Goal: Transaction & Acquisition: Purchase product/service

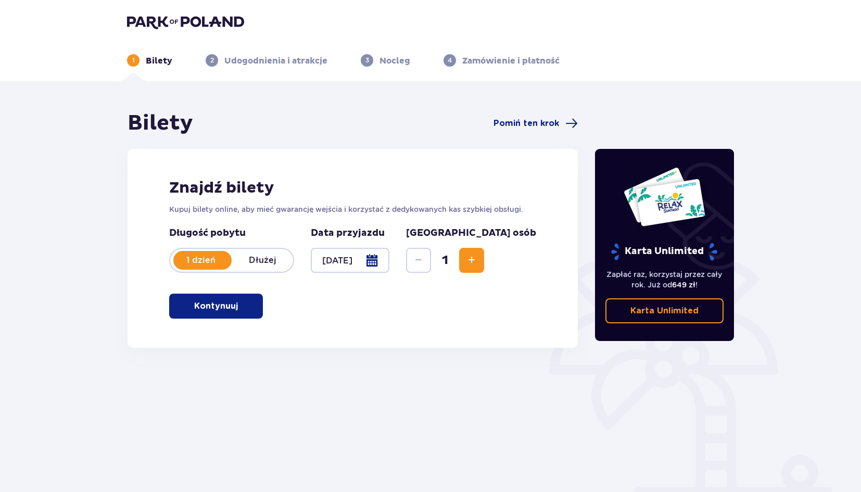
click at [484, 259] on button "Increase" at bounding box center [471, 260] width 25 height 25
drag, startPoint x: 366, startPoint y: 178, endPoint x: 323, endPoint y: 173, distance: 43.0
click at [323, 173] on div "Znajdź bilety Kupuj bilety online, aby mieć gwarancję wejścia i korzystać z ded…" at bounding box center [353, 248] width 450 height 199
click at [423, 184] on h2 "Znajdź bilety" at bounding box center [352, 188] width 367 height 20
drag, startPoint x: 230, startPoint y: 304, endPoint x: 240, endPoint y: 303, distance: 10.5
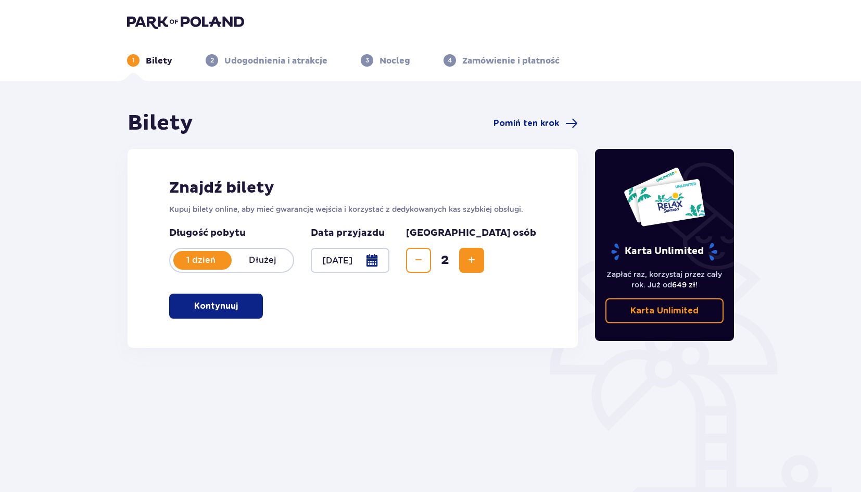
click at [230, 304] on button "Kontynuuj" at bounding box center [216, 306] width 94 height 25
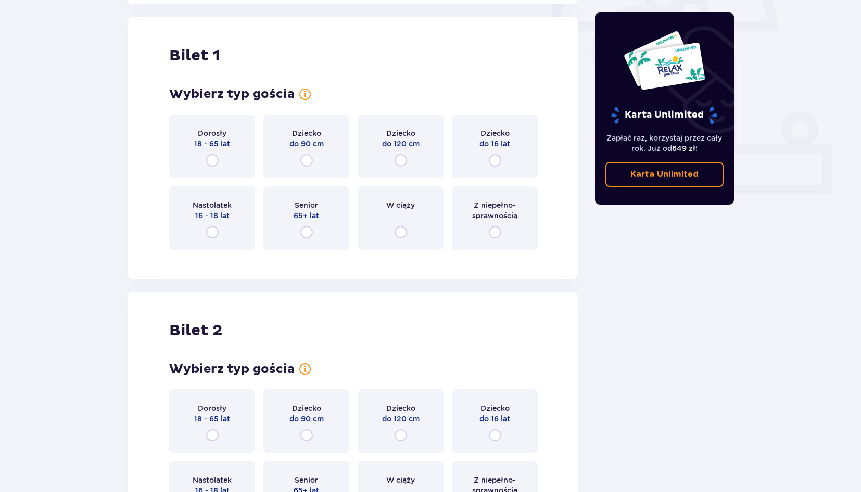
scroll to position [348, 0]
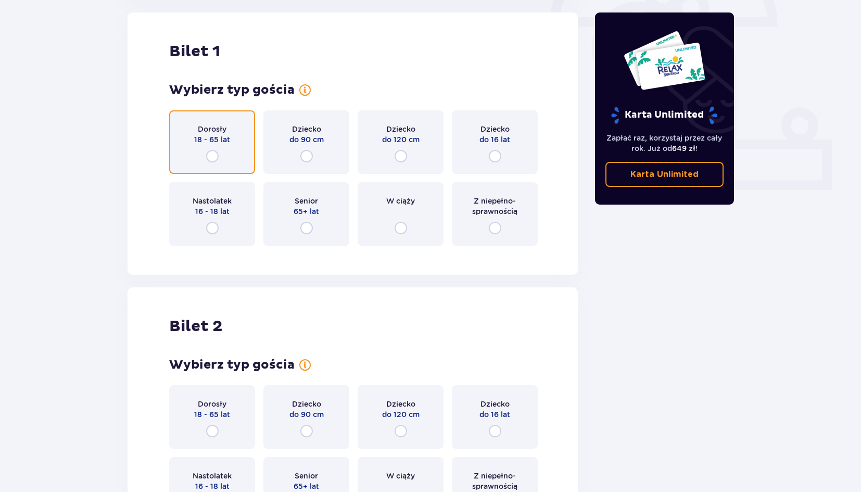
click at [213, 158] on input "radio" at bounding box center [212, 156] width 12 height 12
radio input "true"
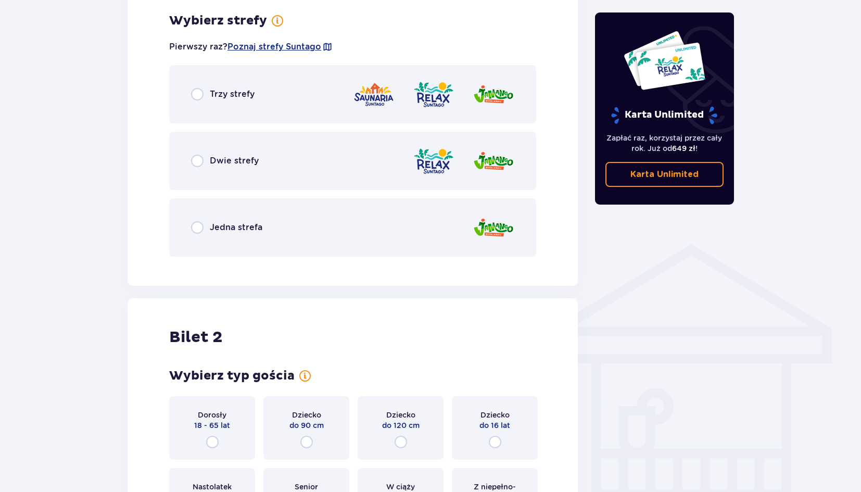
scroll to position [602, 0]
drag, startPoint x: 397, startPoint y: 269, endPoint x: 366, endPoint y: 264, distance: 31.5
click at [367, 264] on div "Bilet 1 Wybierz typ gościa Dorosły 18 - 65 lat Dziecko do 90 cm Dziecko do 120 …" at bounding box center [353, 21] width 450 height 527
click at [363, 265] on div "Bilet 1 Wybierz typ gościa Dorosły 18 - 65 lat Dziecko do 90 cm Dziecko do 120 …" at bounding box center [353, 21] width 450 height 527
click at [356, 266] on div "Bilet 1 Wybierz typ gościa Dorosły 18 - 65 lat Dziecko do 90 cm Dziecko do 120 …" at bounding box center [353, 21] width 450 height 527
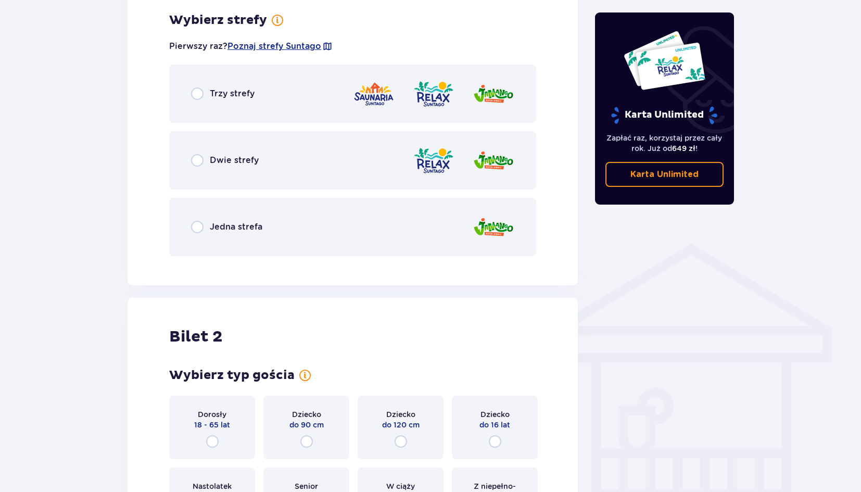
drag, startPoint x: 347, startPoint y: 266, endPoint x: 340, endPoint y: 266, distance: 7.3
click at [340, 266] on div "Bilet 1 Wybierz typ gościa Dorosły 18 - 65 lat Dziecko do 90 cm Dziecko do 120 …" at bounding box center [353, 21] width 450 height 527
click at [348, 266] on div "Bilet 1 Wybierz typ gościa Dorosły 18 - 65 lat Dziecko do 90 cm Dziecko do 120 …" at bounding box center [353, 21] width 450 height 527
click at [343, 265] on div "Bilet 1 Wybierz typ gościa Dorosły 18 - 65 lat Dziecko do 90 cm Dziecko do 120 …" at bounding box center [353, 21] width 450 height 527
click at [344, 265] on div "Bilet 1 Wybierz typ gościa Dorosły 18 - 65 lat Dziecko do 90 cm Dziecko do 120 …" at bounding box center [353, 21] width 450 height 527
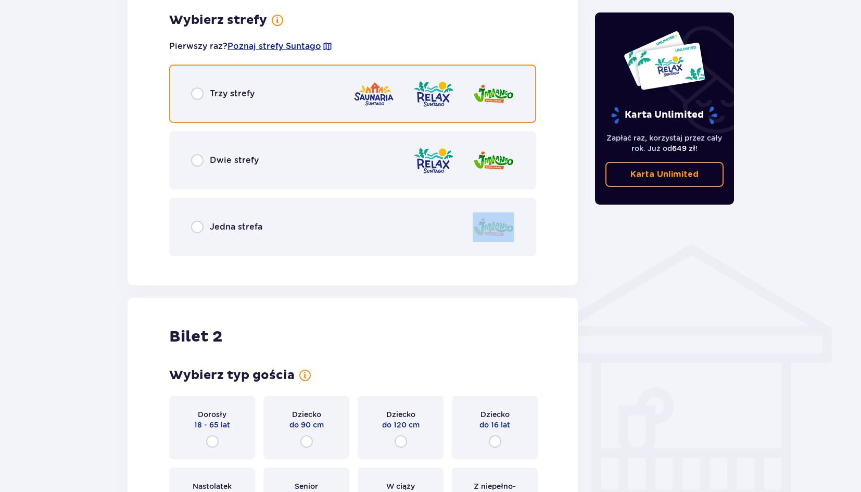
click at [197, 93] on input "radio" at bounding box center [197, 93] width 12 height 12
radio input "true"
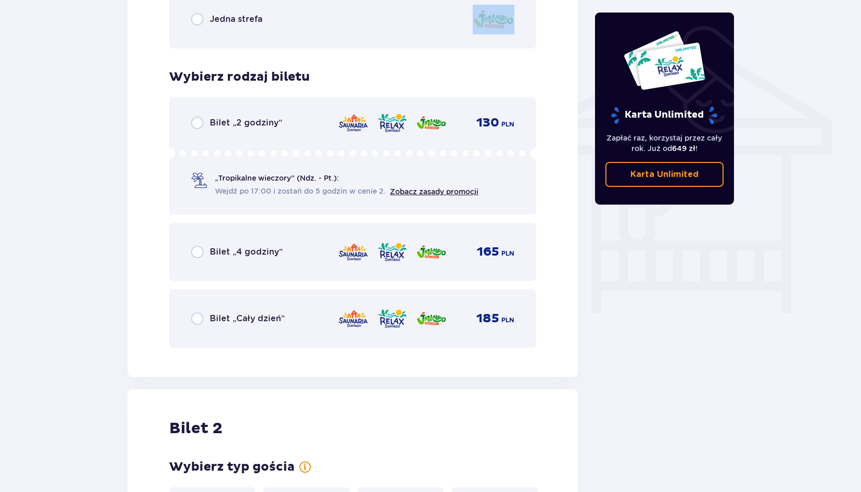
scroll to position [814, 0]
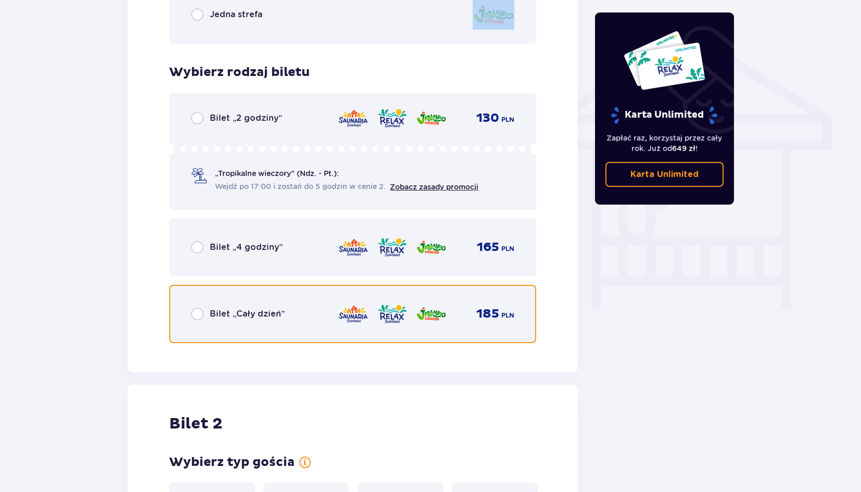
click at [194, 313] on input "radio" at bounding box center [197, 314] width 12 height 12
radio input "true"
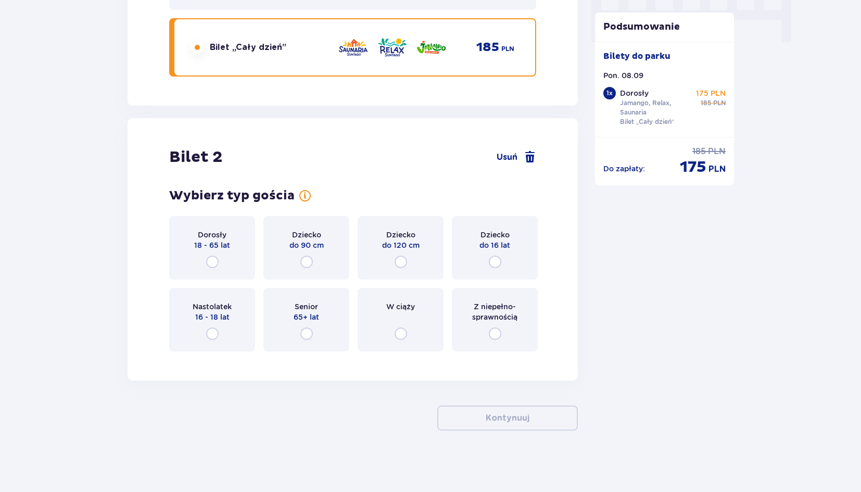
scroll to position [1082, 0]
click at [212, 260] on input "radio" at bounding box center [212, 261] width 12 height 12
radio input "true"
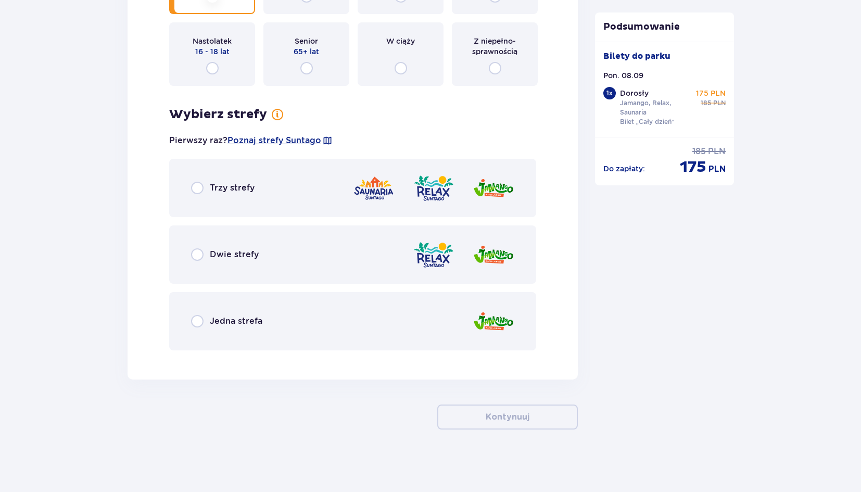
click at [204, 192] on div "Trzy strefy" at bounding box center [222, 188] width 63 height 12
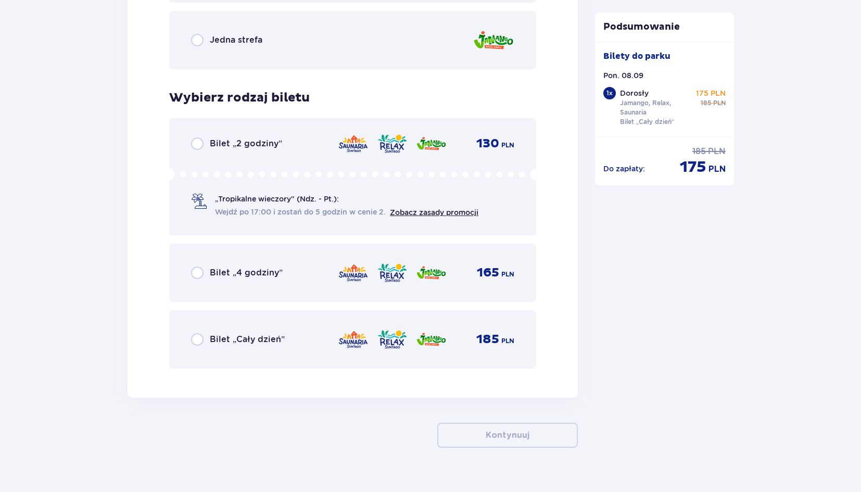
scroll to position [1645, 0]
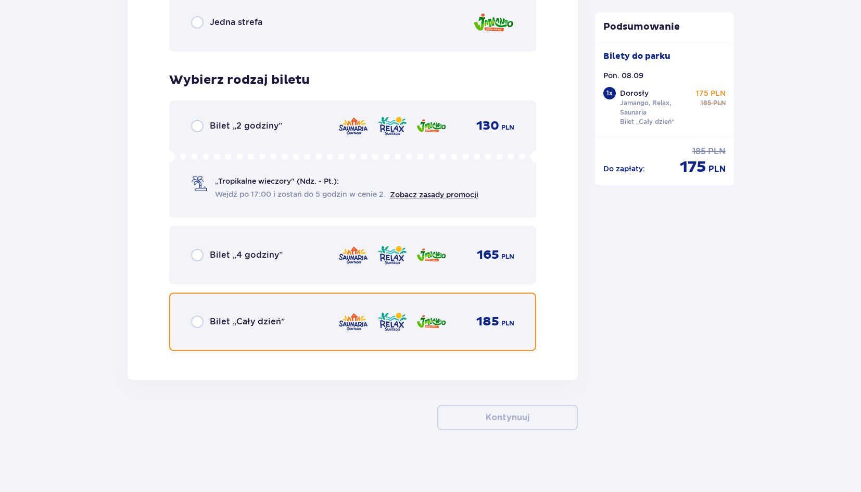
click at [199, 323] on input "radio" at bounding box center [197, 321] width 12 height 12
radio input "true"
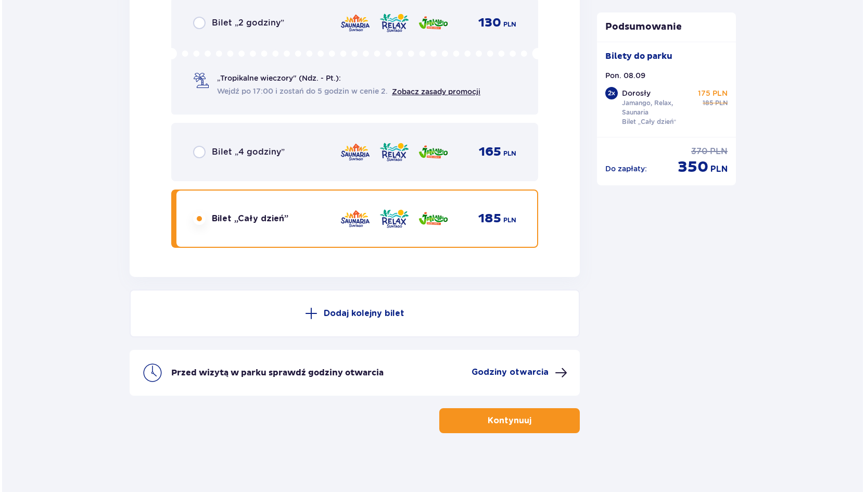
scroll to position [1751, 0]
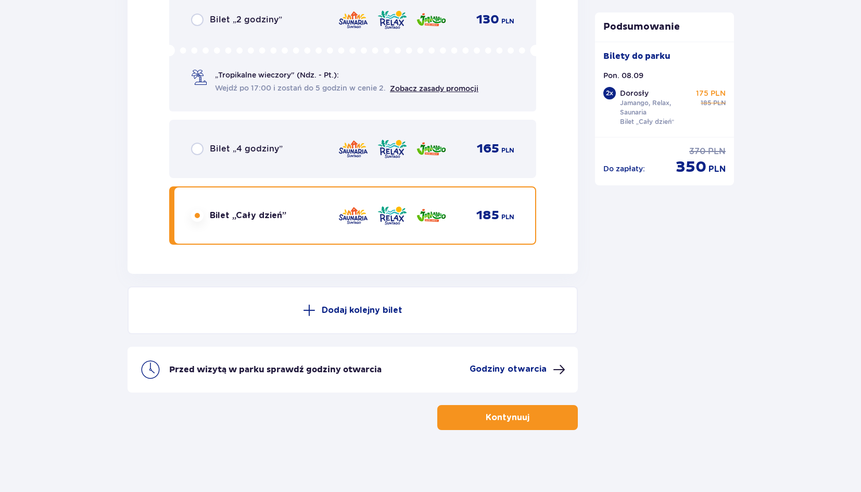
click at [548, 367] on button "Godziny otwarcia" at bounding box center [517, 369] width 96 height 12
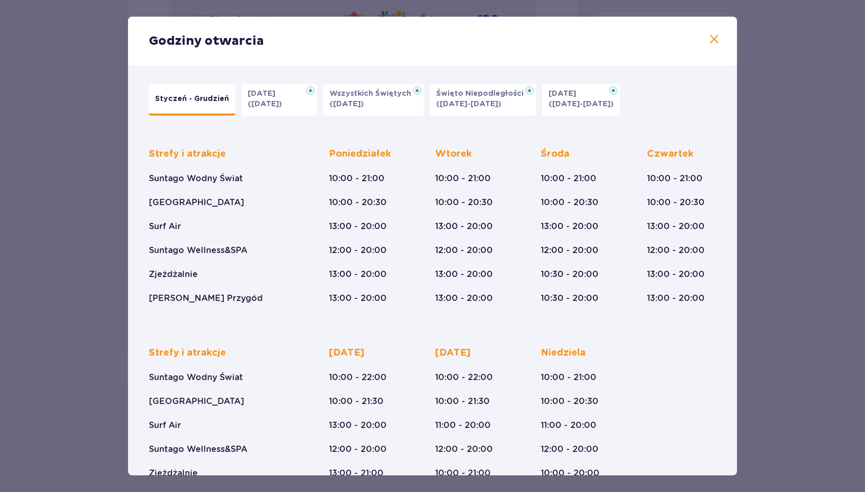
click at [478, 96] on p "Święto Niepodległości" at bounding box center [483, 93] width 94 height 10
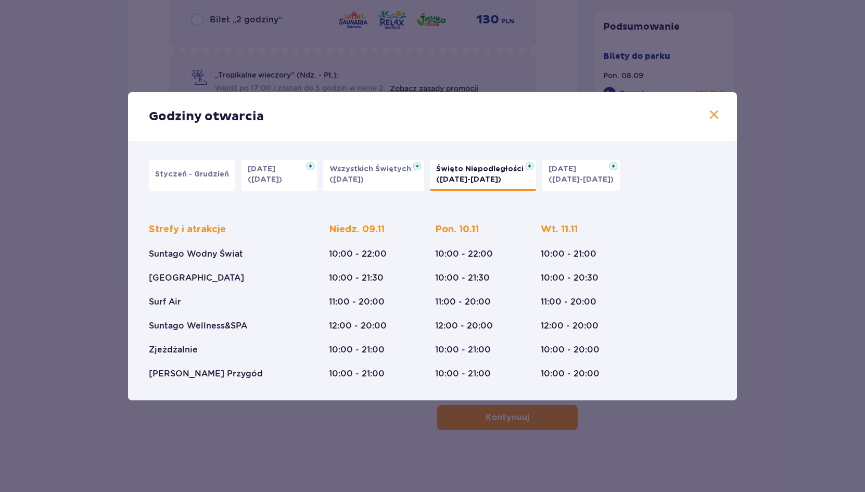
click at [199, 173] on p "Styczeń - Grudzień" at bounding box center [192, 174] width 74 height 10
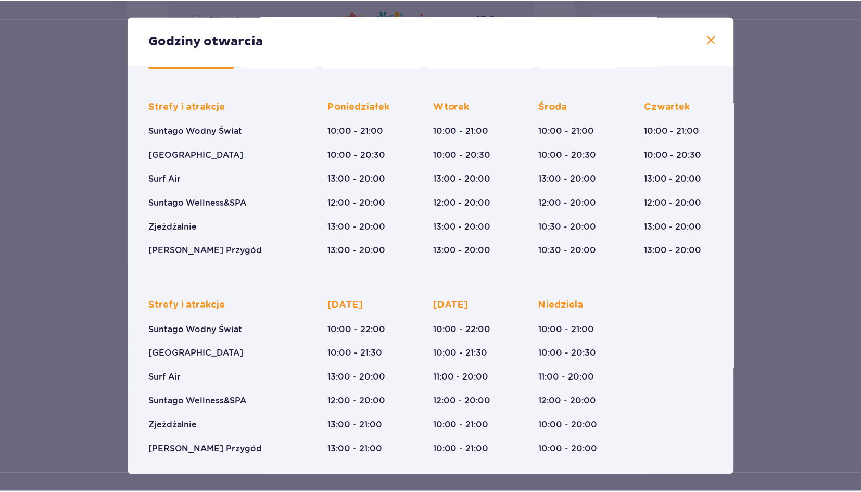
scroll to position [48, 0]
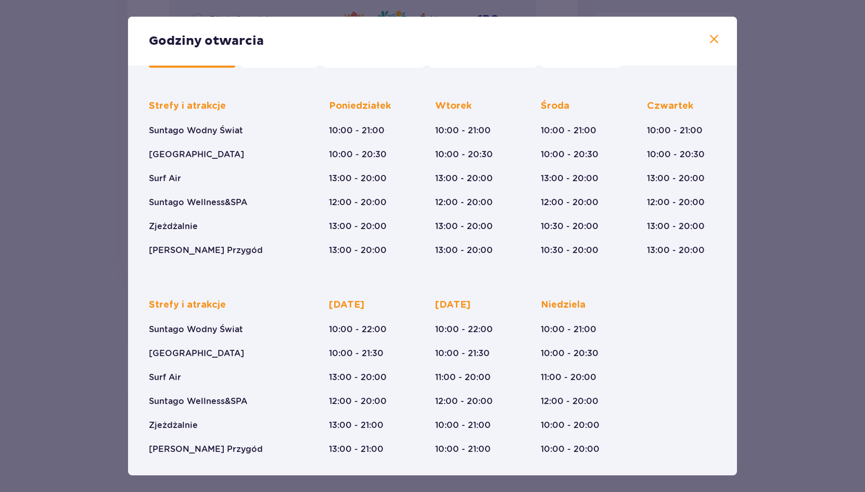
click at [709, 41] on span at bounding box center [714, 39] width 12 height 12
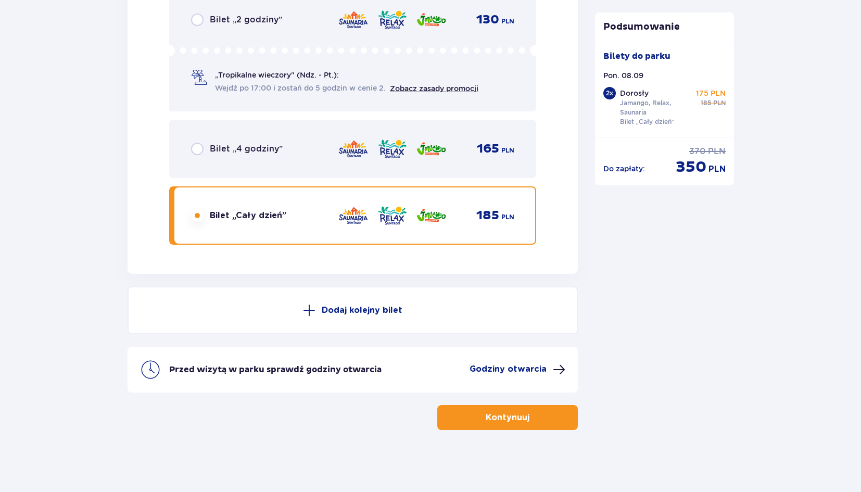
click at [528, 422] on span "button" at bounding box center [531, 417] width 12 height 12
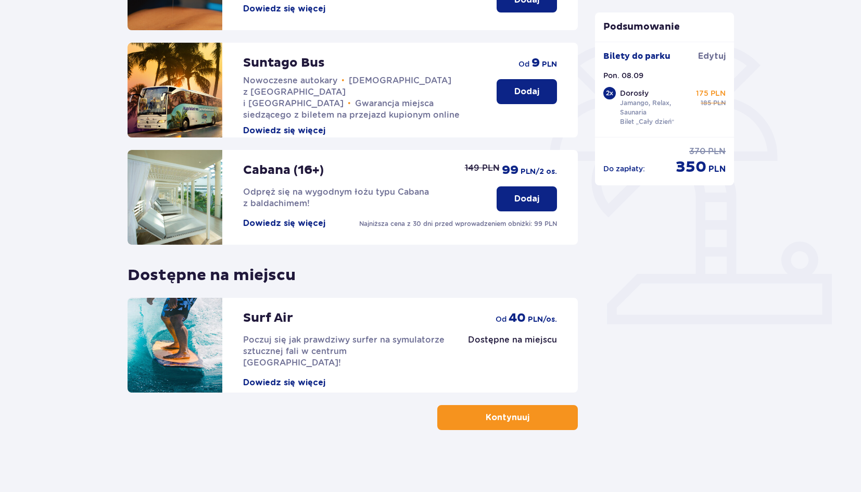
scroll to position [213, 0]
click at [557, 413] on button "Kontynuuj" at bounding box center [507, 417] width 141 height 25
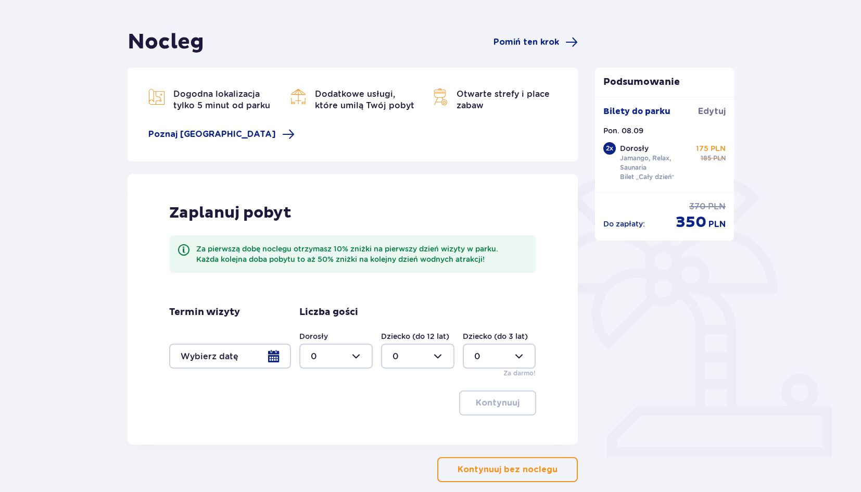
scroll to position [104, 0]
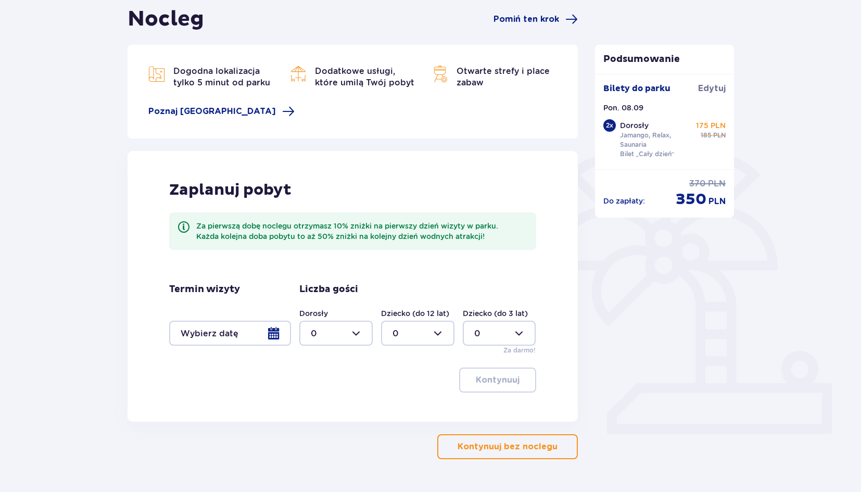
click at [547, 449] on p "Kontynuuj bez noclegu" at bounding box center [508, 446] width 100 height 11
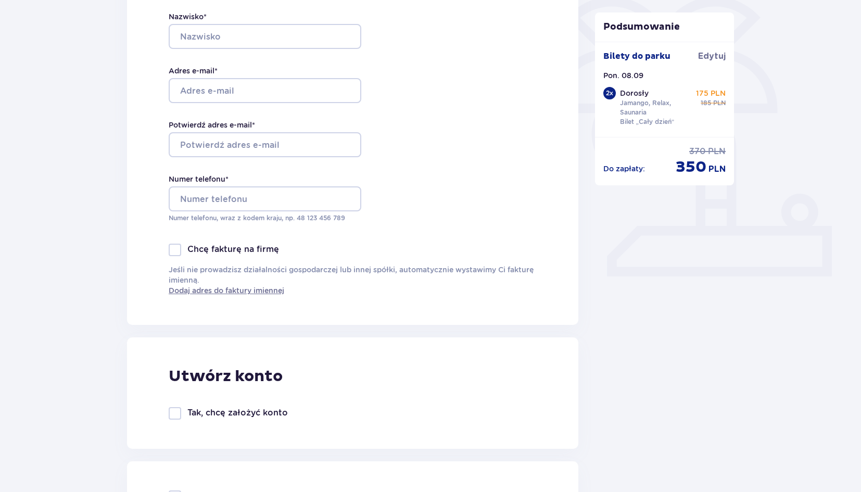
scroll to position [53, 0]
